Goal: Task Accomplishment & Management: Use online tool/utility

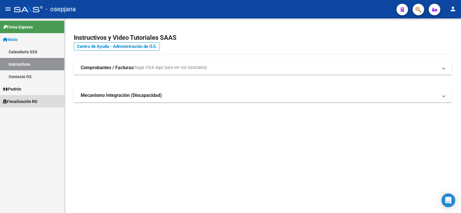
click at [28, 102] on span "Fiscalización RG" at bounding box center [20, 101] width 35 height 6
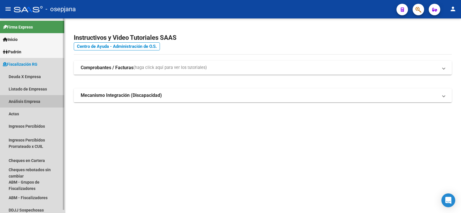
click at [21, 102] on link "Análisis Empresa" at bounding box center [32, 101] width 64 height 12
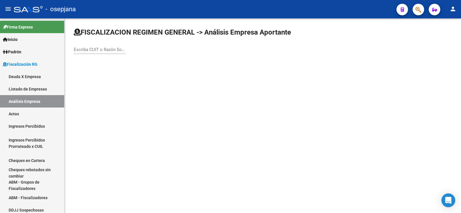
click at [95, 53] on div "Escriba CUIT o Razón Social para buscar" at bounding box center [100, 47] width 52 height 12
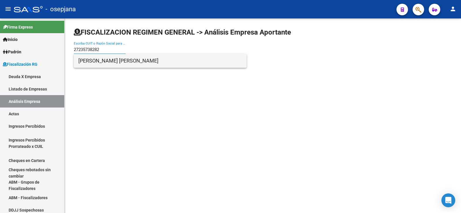
type input "27235738282"
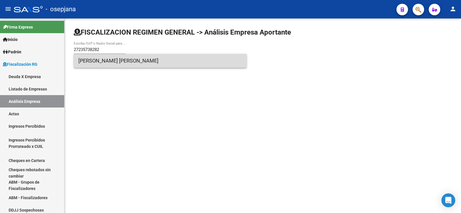
click at [95, 60] on span "[PERSON_NAME] [PERSON_NAME]" at bounding box center [160, 61] width 164 height 14
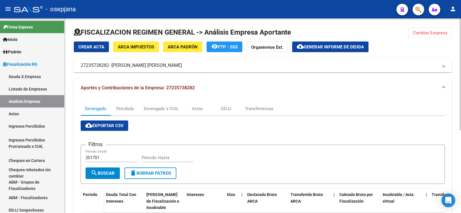
click at [327, 45] on span "Generar informe de deuda" at bounding box center [334, 46] width 60 height 5
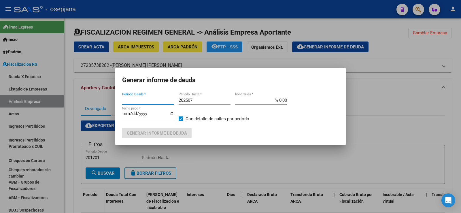
type input "202308"
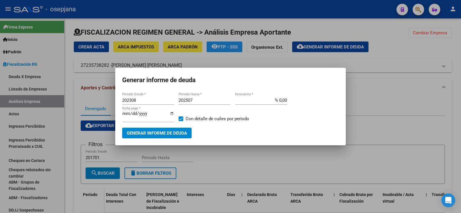
click at [94, 132] on div at bounding box center [230, 106] width 461 height 213
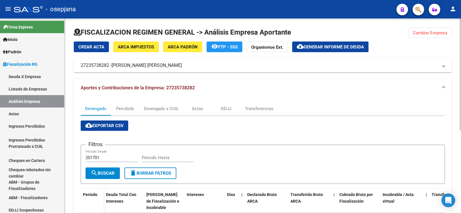
click at [322, 46] on span "Generar informe de deuda" at bounding box center [334, 46] width 60 height 5
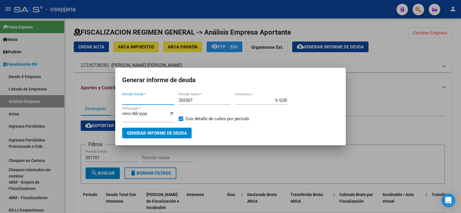
type input "202308"
click at [283, 100] on input "% 0,00" at bounding box center [261, 100] width 52 height 5
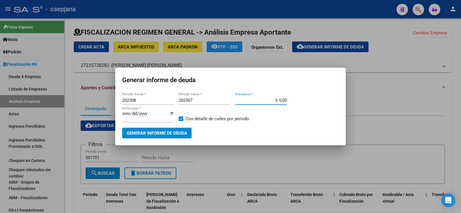
click at [283, 100] on input "% 0,00" at bounding box center [261, 100] width 52 height 5
click at [285, 101] on input "% 0,00" at bounding box center [261, 100] width 52 height 5
click at [281, 101] on input "% 0,00" at bounding box center [261, 100] width 52 height 5
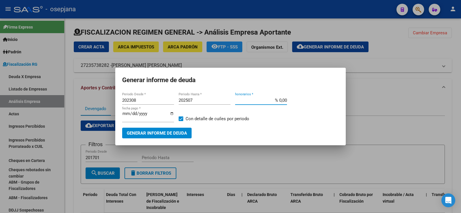
click at [281, 100] on input "% 0,00" at bounding box center [261, 100] width 52 height 5
click at [282, 99] on input "% 0,00" at bounding box center [261, 100] width 52 height 5
click at [285, 101] on input "% 0,00" at bounding box center [261, 100] width 52 height 5
type input "% 10,00"
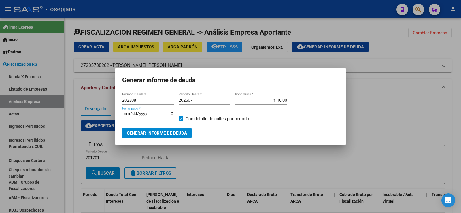
click at [131, 114] on input "[DATE]" at bounding box center [148, 115] width 52 height 9
type input "[DATE]"
click at [156, 132] on span "Generar informe de deuda" at bounding box center [157, 133] width 60 height 5
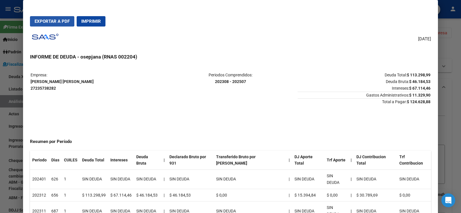
click at [50, 20] on span "Exportar a PDF" at bounding box center [52, 21] width 35 height 5
